Goal: Information Seeking & Learning: Compare options

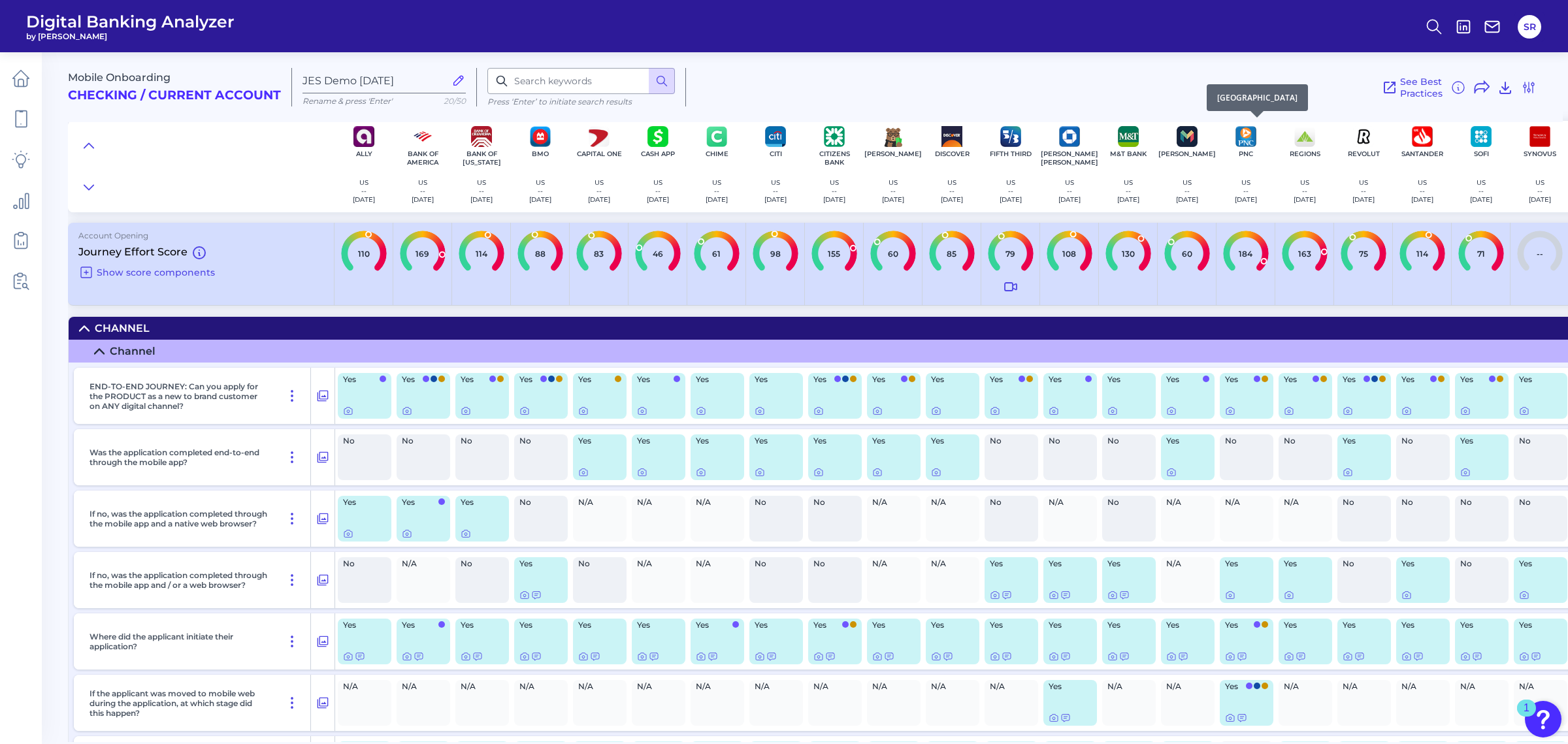
scroll to position [121, 0]
click at [323, 393] on icon at bounding box center [323, 396] width 13 height 16
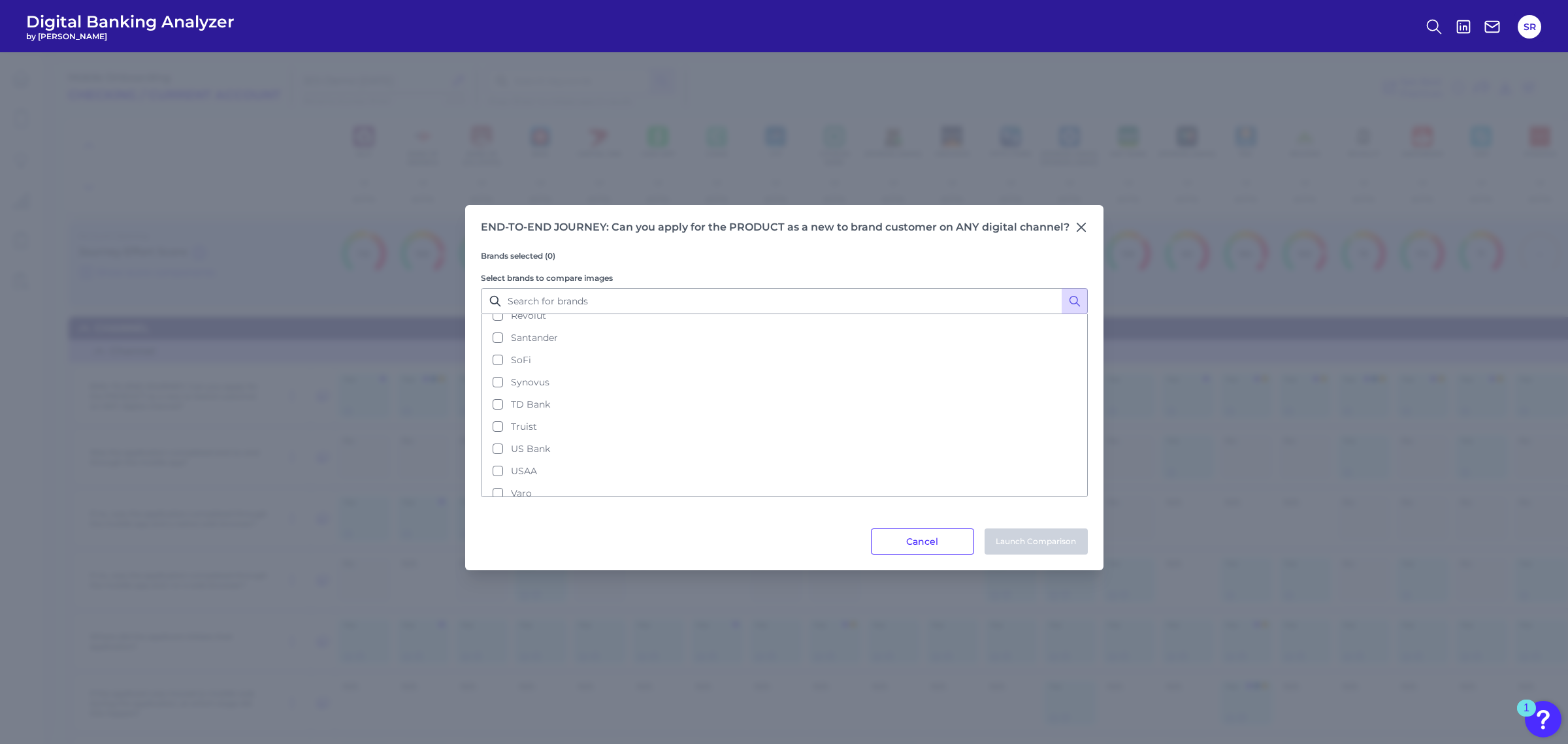
scroll to position [431, 0]
click at [887, 548] on button "Cancel" at bounding box center [923, 541] width 104 height 26
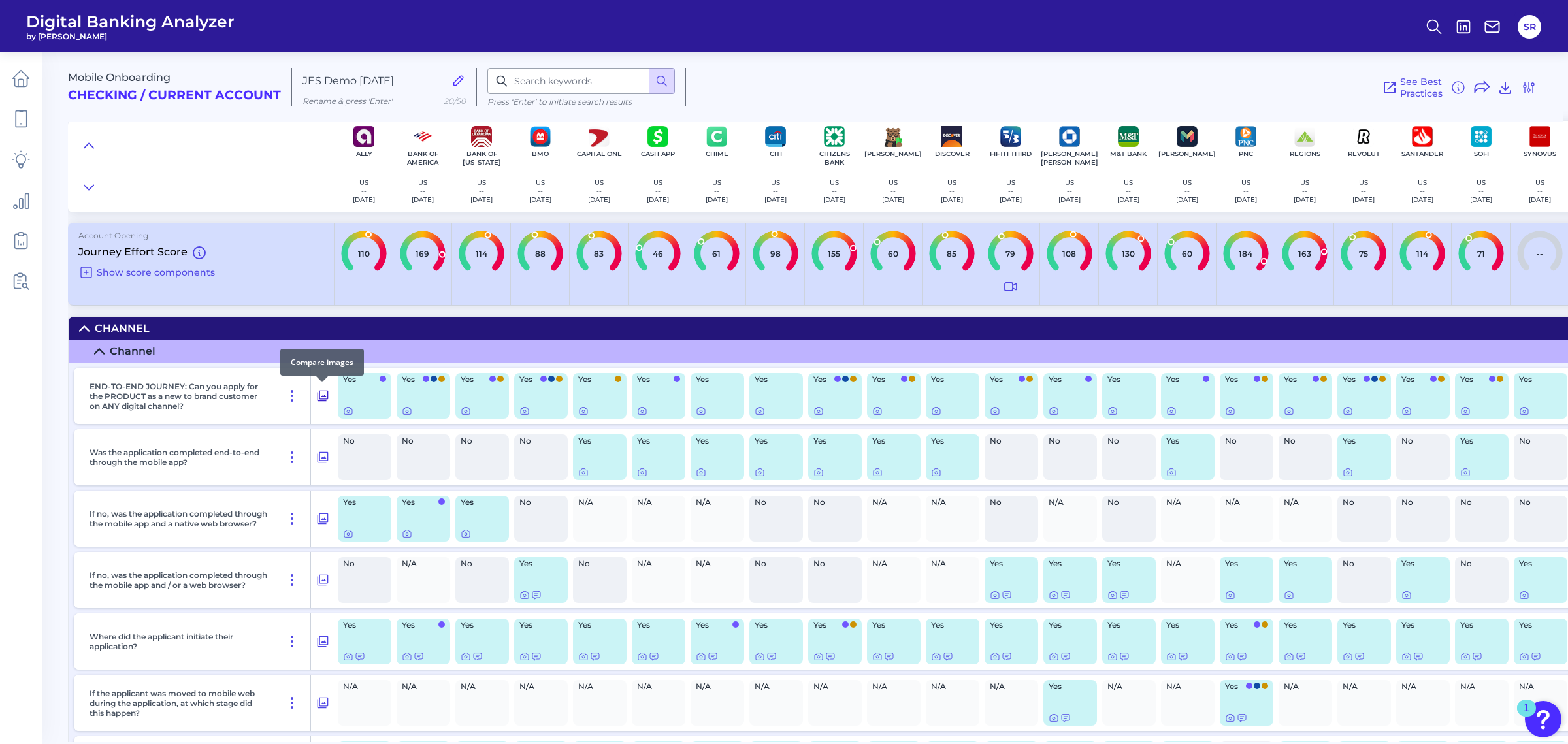
click at [323, 394] on icon at bounding box center [323, 396] width 13 height 16
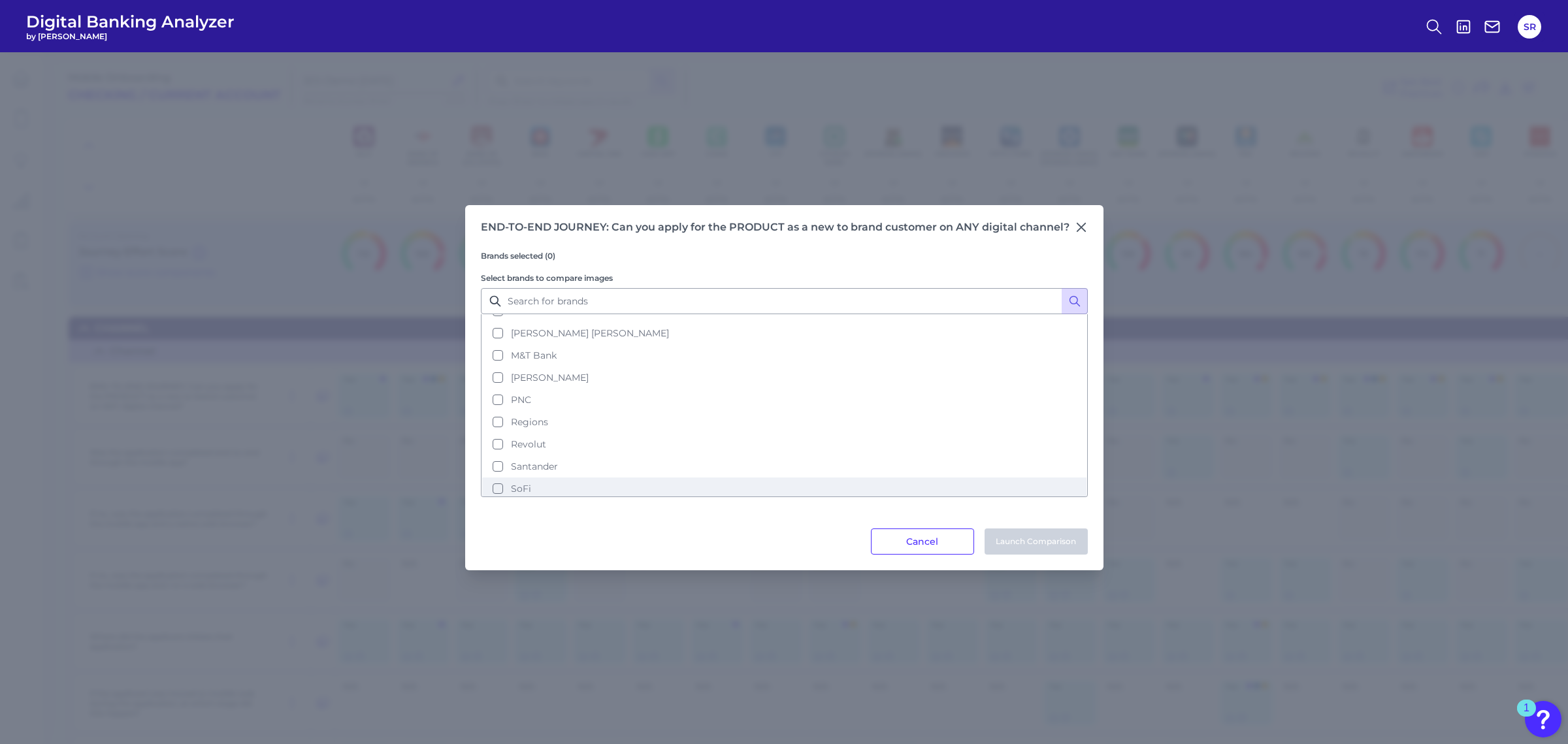
scroll to position [268, 0]
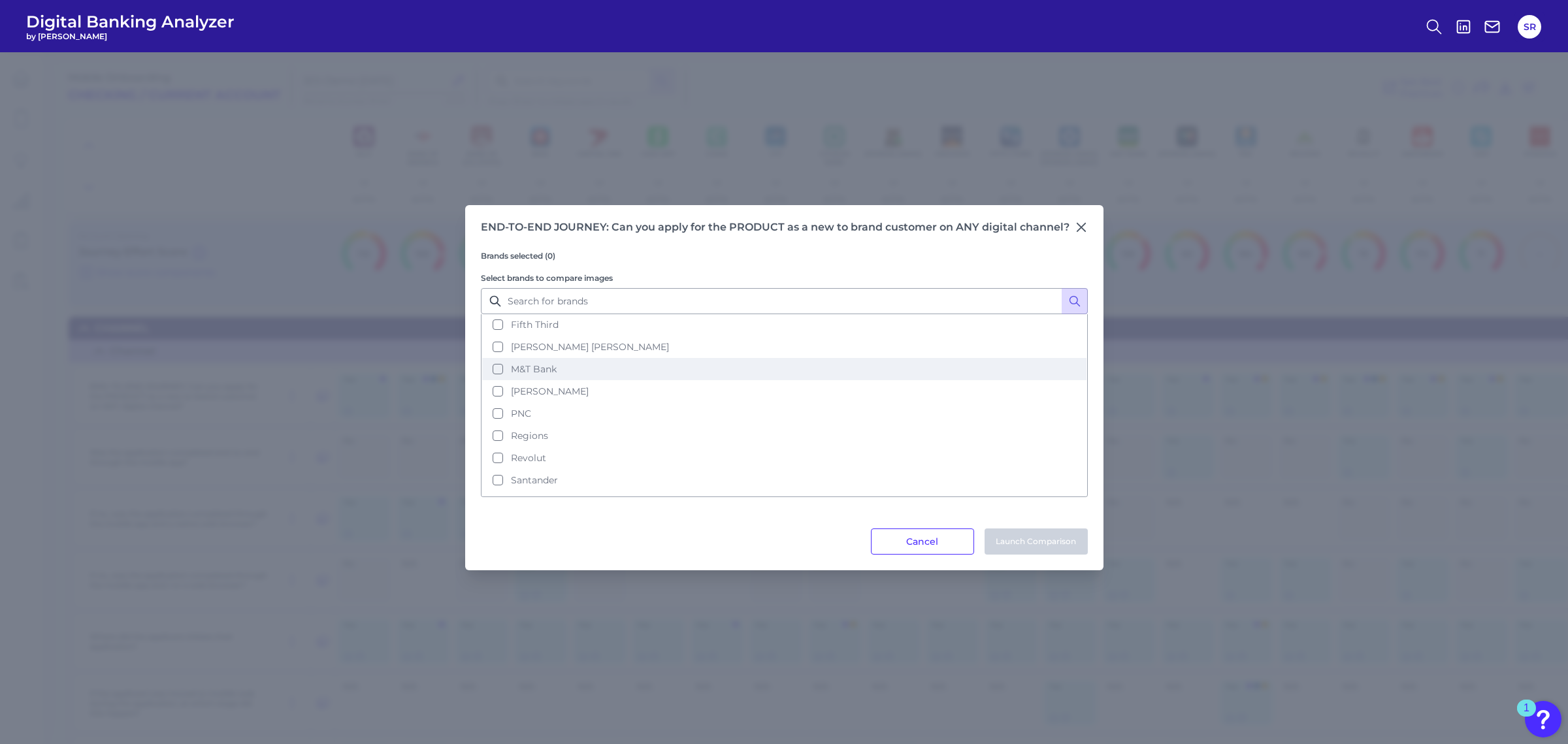
click at [493, 368] on button "M&T Bank" at bounding box center [784, 368] width 604 height 22
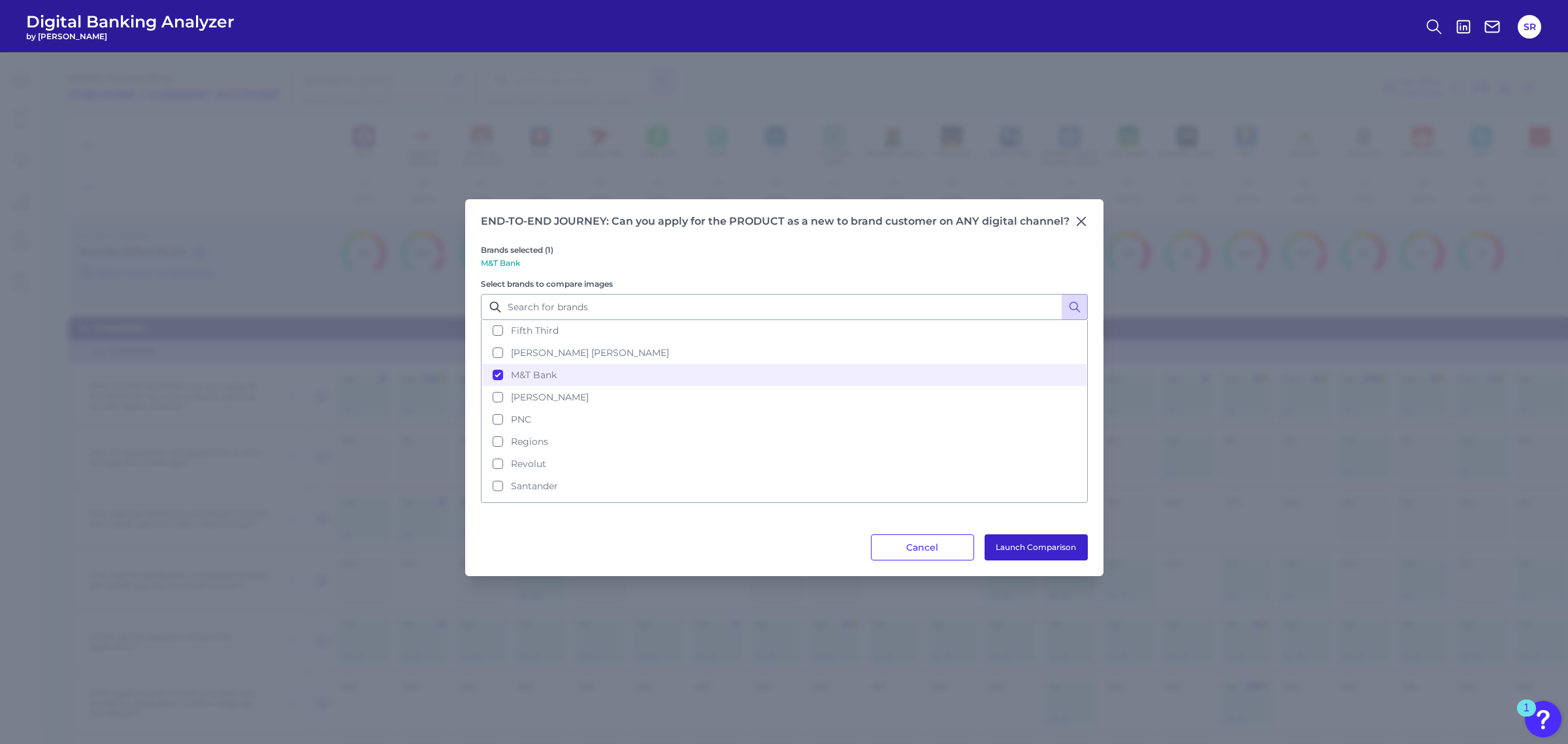
click at [1005, 541] on button "Launch Comparison" at bounding box center [1036, 547] width 104 height 26
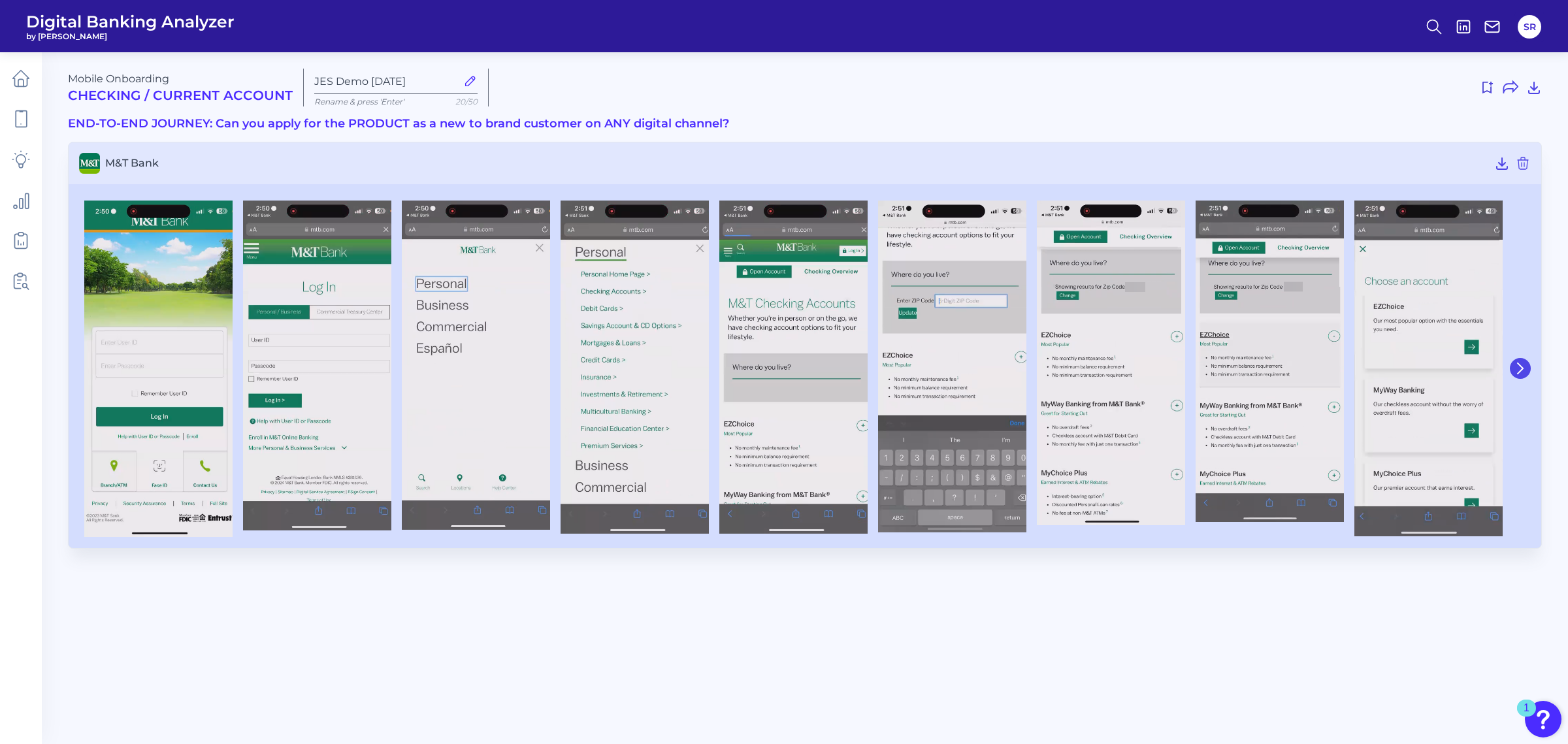
click at [1522, 369] on icon at bounding box center [1520, 368] width 11 height 11
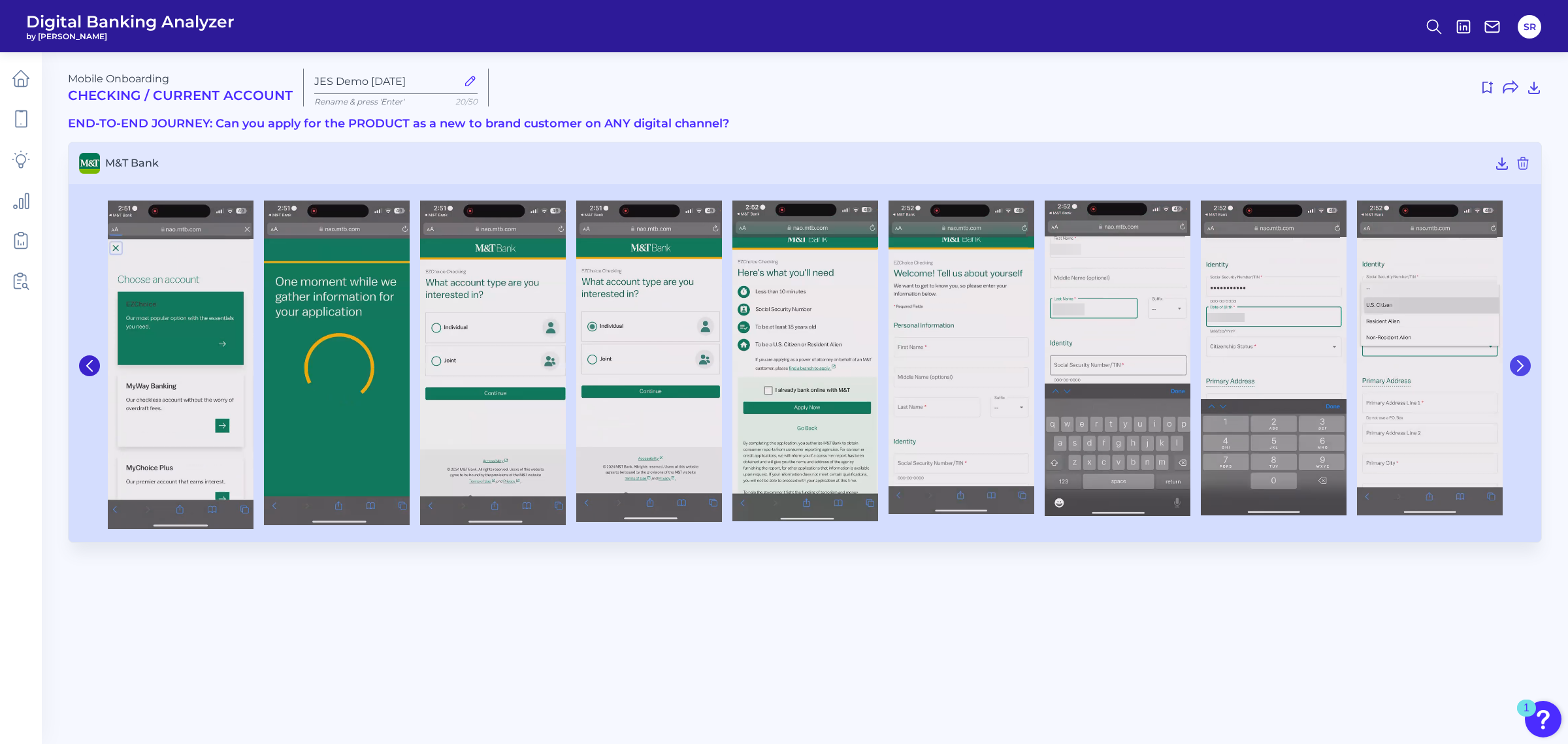
click at [1522, 369] on icon at bounding box center [1520, 366] width 11 height 11
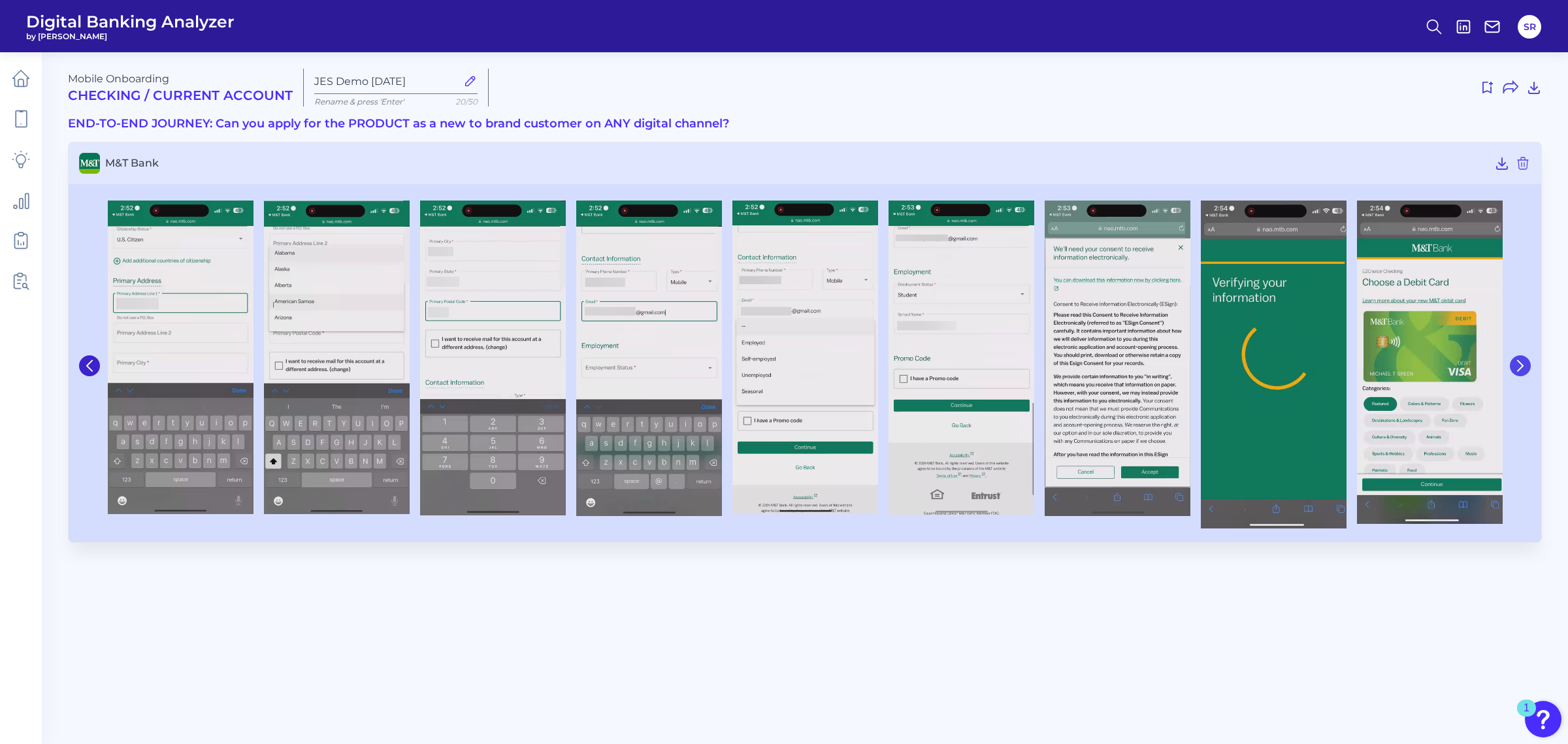
click at [1522, 373] on button at bounding box center [1519, 366] width 21 height 21
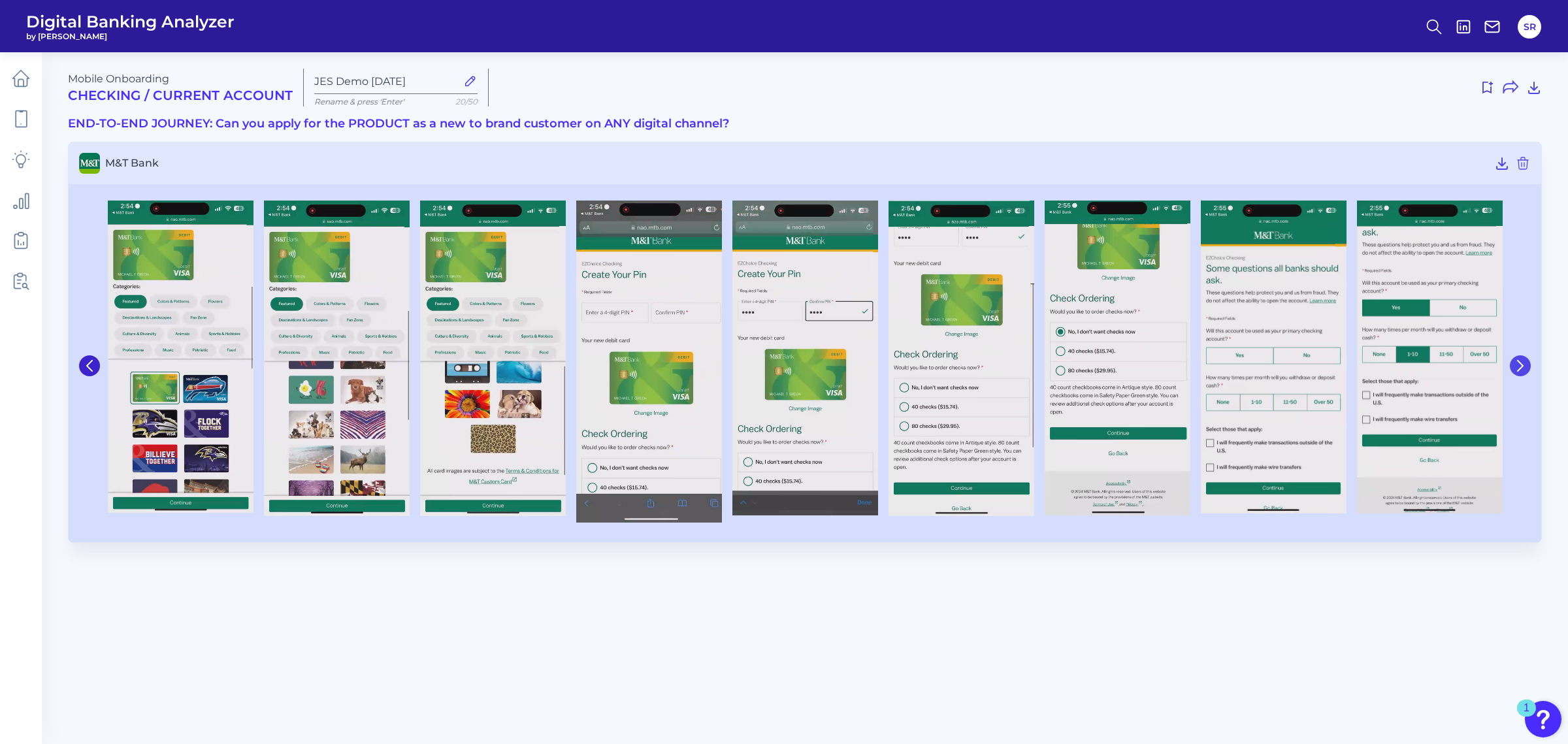
click at [1522, 373] on button at bounding box center [1519, 366] width 21 height 21
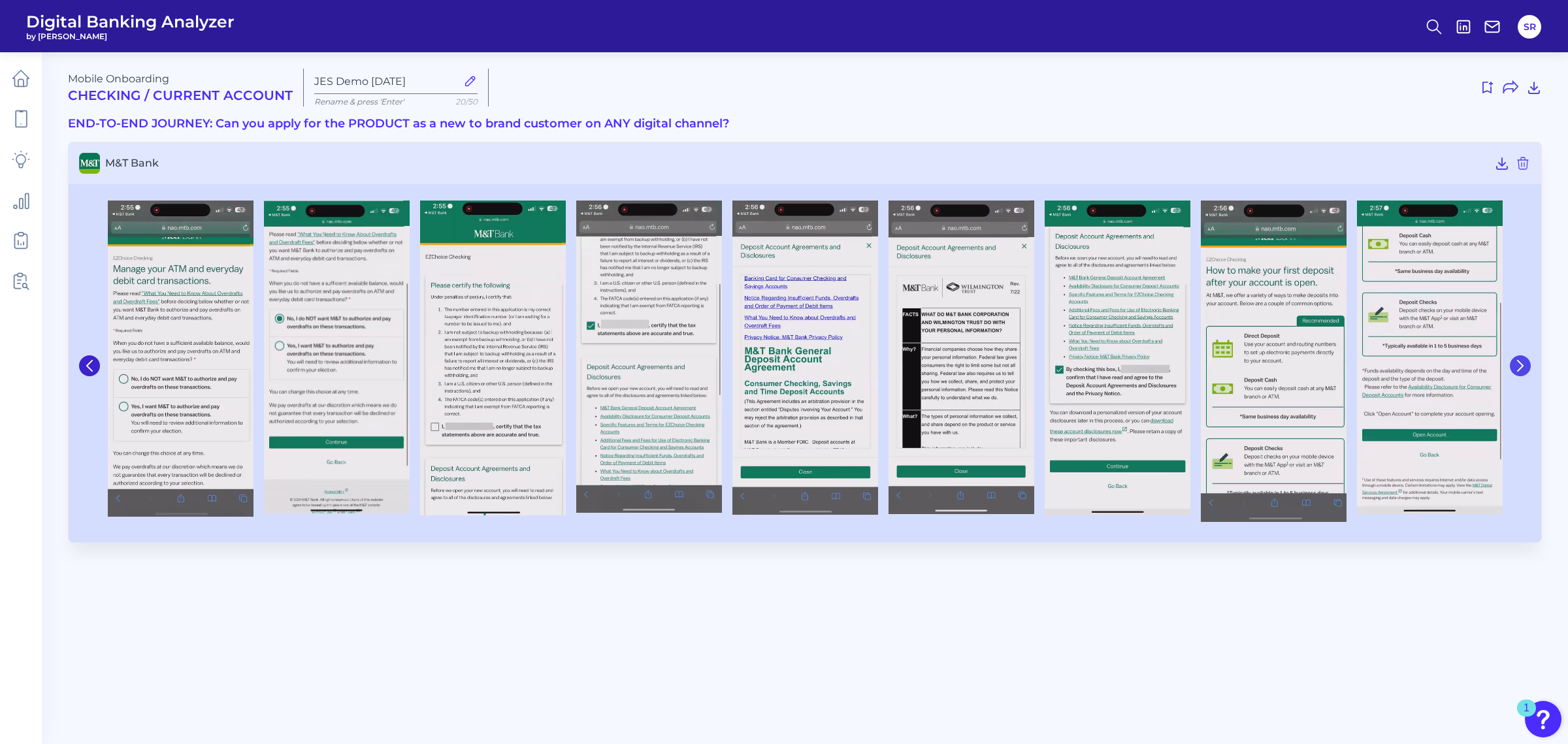
click at [1522, 373] on button at bounding box center [1519, 366] width 21 height 21
